Goal: Task Accomplishment & Management: Complete application form

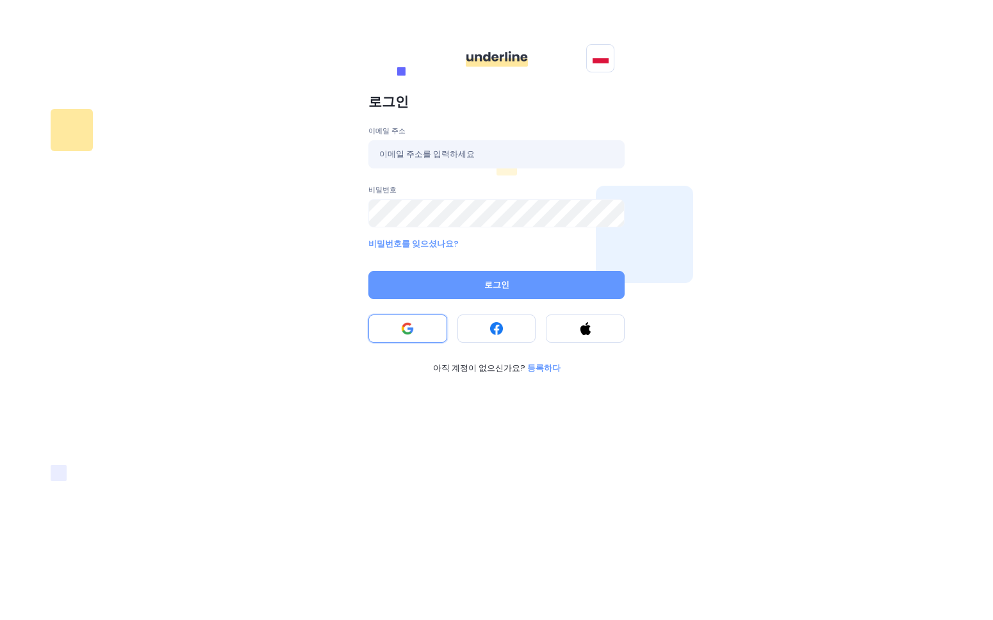
click at [421, 337] on button at bounding box center [407, 328] width 79 height 28
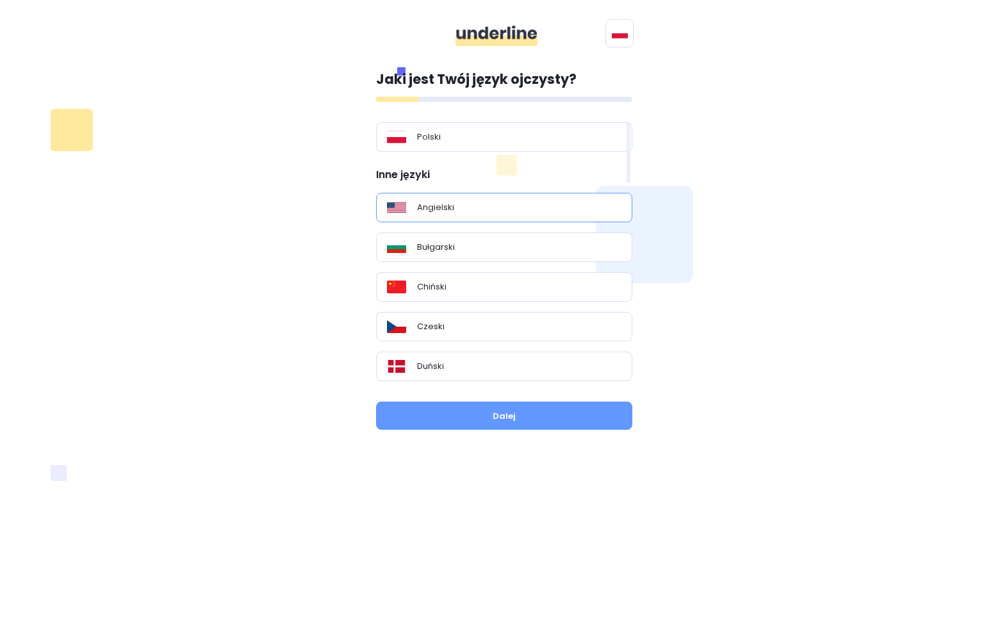
click at [484, 206] on div "Angielski" at bounding box center [504, 207] width 234 height 13
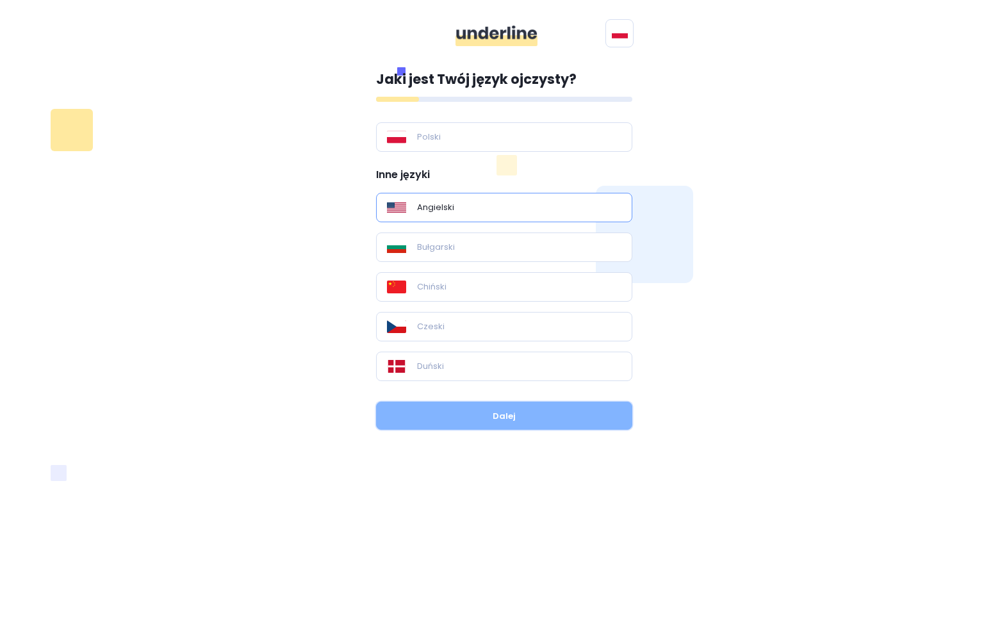
click at [506, 419] on button "Dalej" at bounding box center [504, 416] width 256 height 28
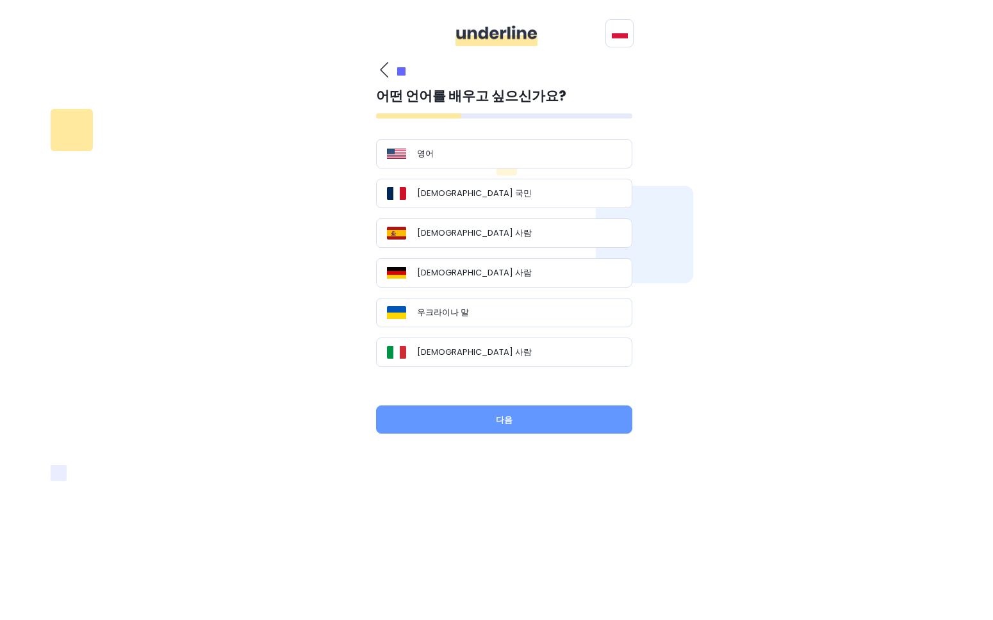
click at [380, 65] on icon "button" at bounding box center [384, 69] width 8 height 15
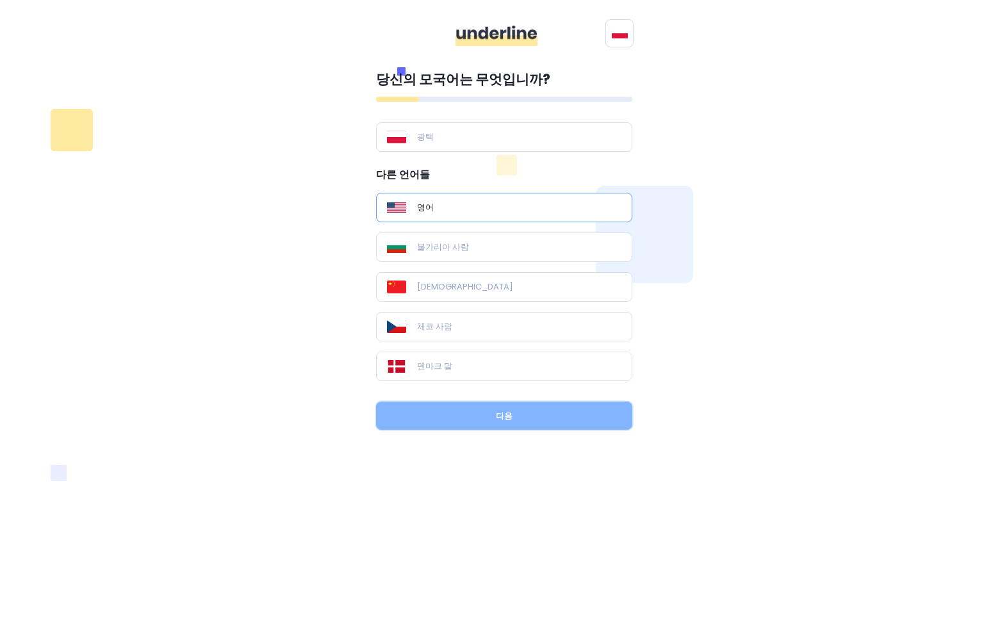
click at [500, 424] on button "다음" at bounding box center [504, 416] width 256 height 28
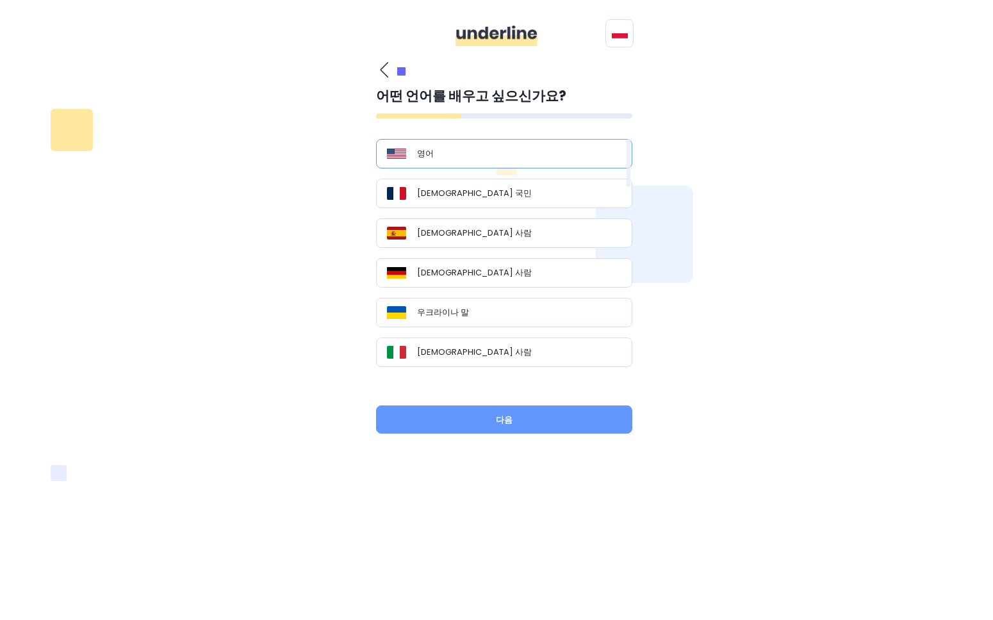
click at [475, 158] on div "영어" at bounding box center [504, 153] width 234 height 13
click at [489, 416] on button "다음" at bounding box center [504, 419] width 256 height 28
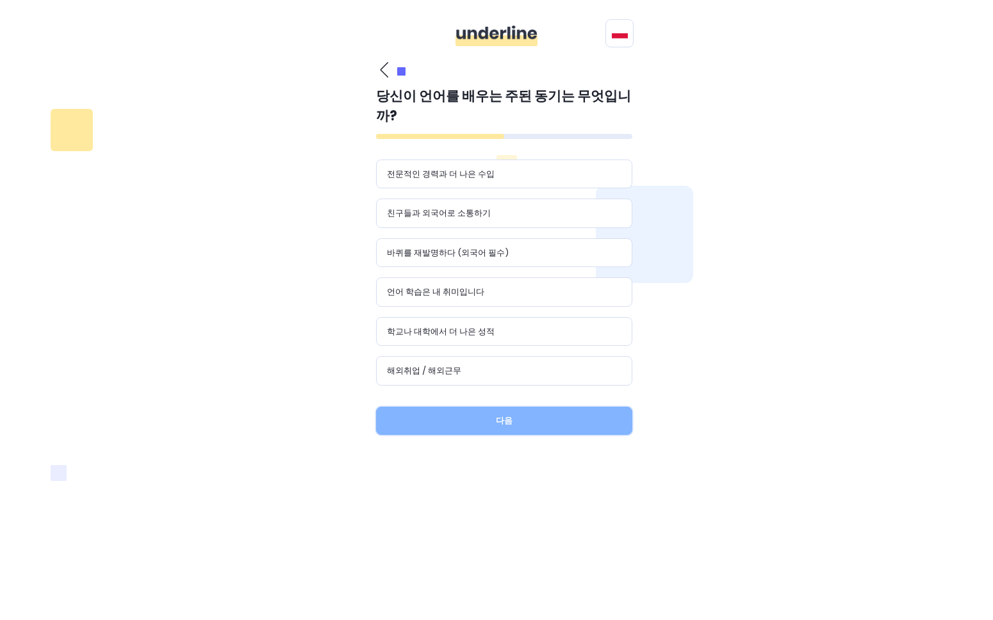
click at [491, 407] on button "다음" at bounding box center [504, 421] width 256 height 28
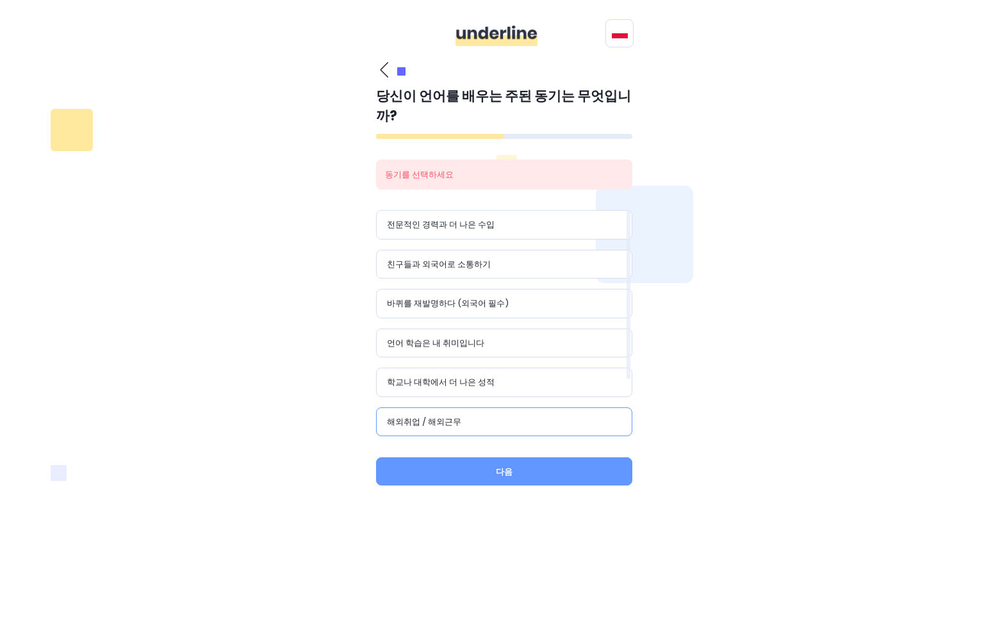
click at [487, 416] on div "해외취업 / 해외근무" at bounding box center [504, 422] width 234 height 13
click at [542, 258] on div "친구들과 외국어로 소통하기" at bounding box center [504, 264] width 234 height 13
click at [522, 457] on button "다음" at bounding box center [504, 471] width 256 height 28
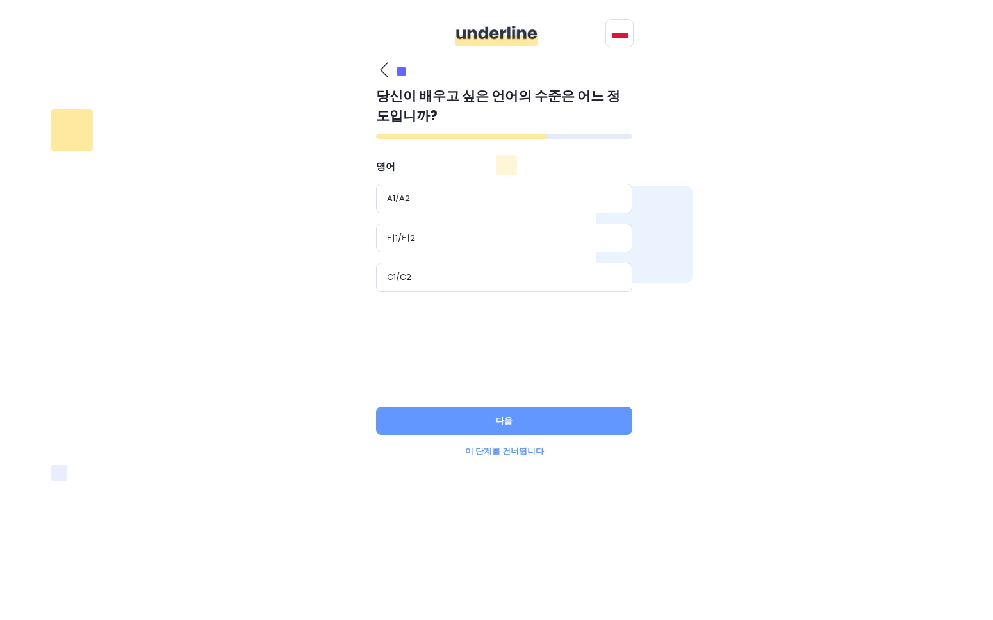
click at [513, 452] on font "이 단계를 건너뜁니다" at bounding box center [504, 451] width 79 height 12
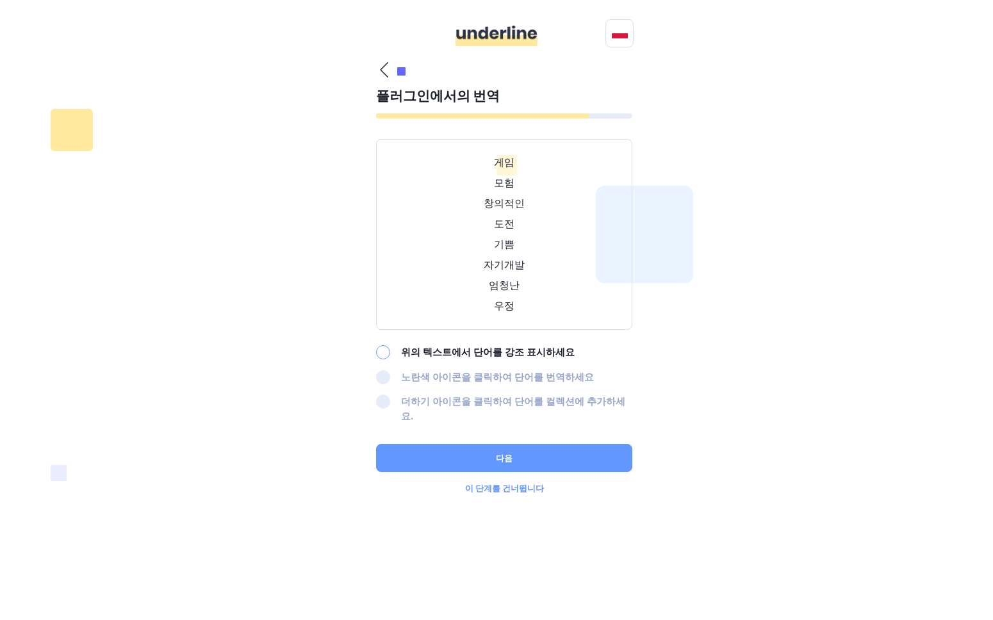
click at [503, 159] on font "게임" at bounding box center [504, 162] width 20 height 15
click at [533, 167] on p "게임" at bounding box center [504, 162] width 224 height 15
click at [477, 200] on p "창의적인" at bounding box center [504, 203] width 224 height 15
